Goal: Navigation & Orientation: Find specific page/section

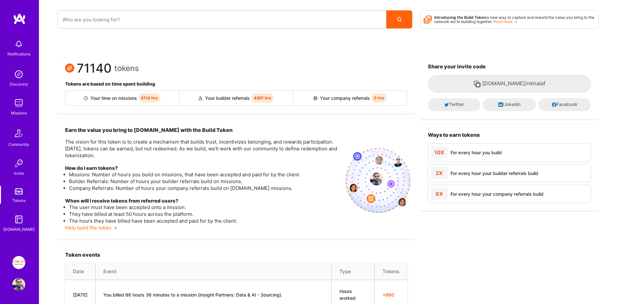
click at [27, 105] on link "Missions" at bounding box center [19, 106] width 40 height 20
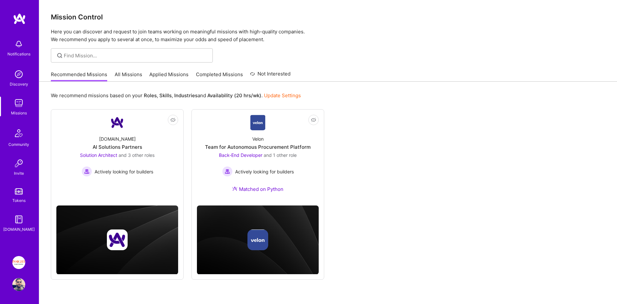
click at [161, 73] on link "Applied Missions" at bounding box center [168, 76] width 39 height 11
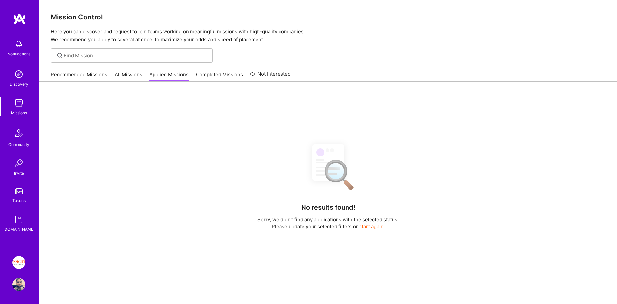
click at [211, 74] on link "Completed Missions" at bounding box center [219, 76] width 47 height 11
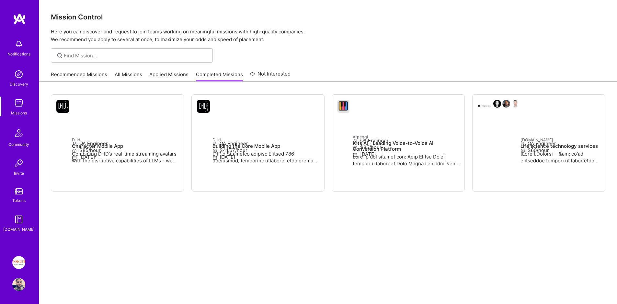
click at [136, 73] on link "All Missions" at bounding box center [129, 76] width 28 height 11
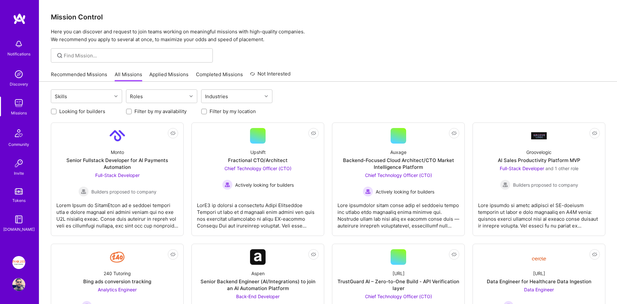
click at [167, 74] on link "Applied Missions" at bounding box center [168, 76] width 39 height 11
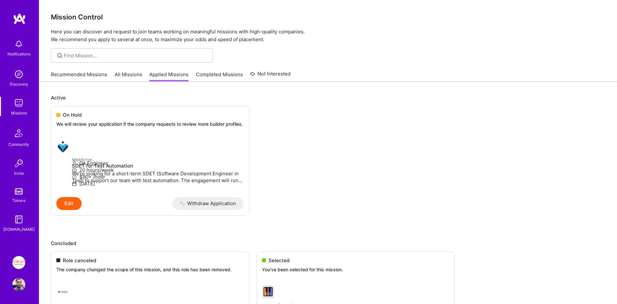
click at [261, 71] on link "Not Interested" at bounding box center [270, 76] width 40 height 12
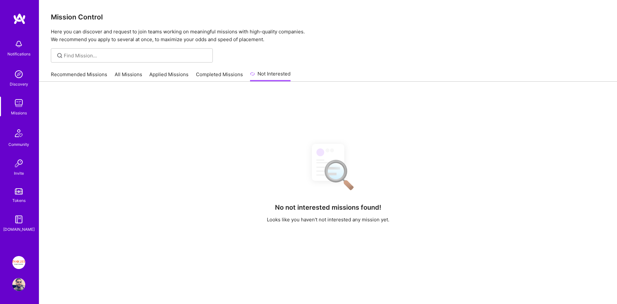
click at [227, 73] on link "Completed Missions" at bounding box center [219, 76] width 47 height 11
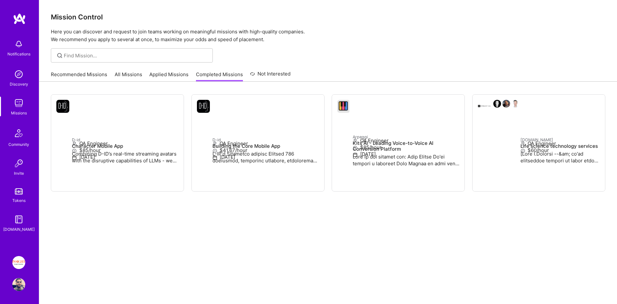
click at [154, 75] on link "Applied Missions" at bounding box center [168, 76] width 39 height 11
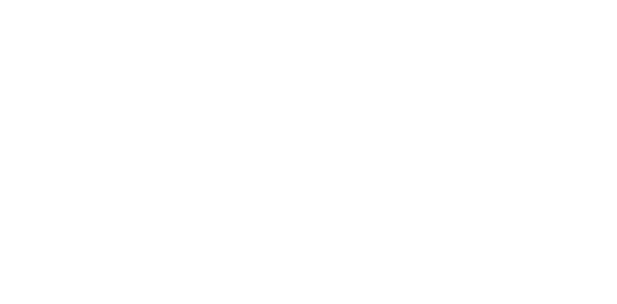
click at [0, 0] on link "All Missions" at bounding box center [0, 0] width 0 height 0
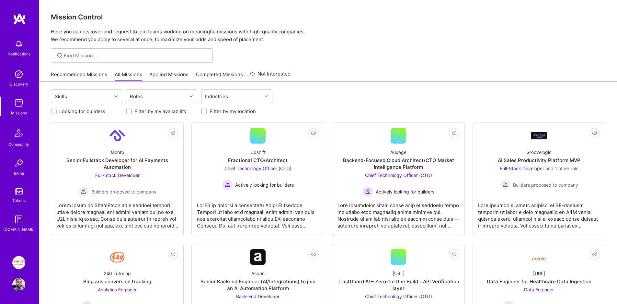
click at [71, 77] on link "Recommended Missions" at bounding box center [79, 76] width 56 height 11
